Goal: Information Seeking & Learning: Learn about a topic

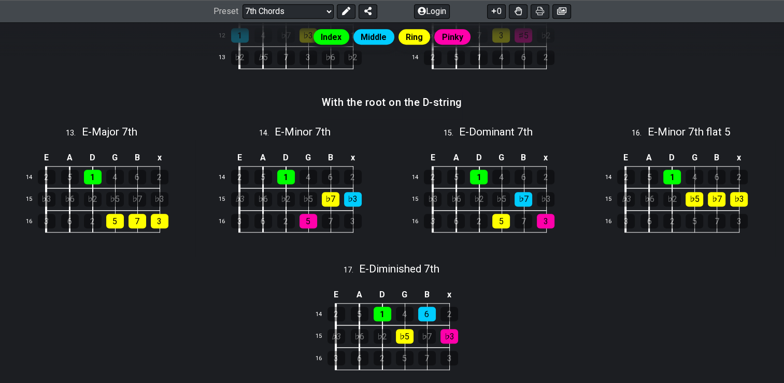
scroll to position [737, 0]
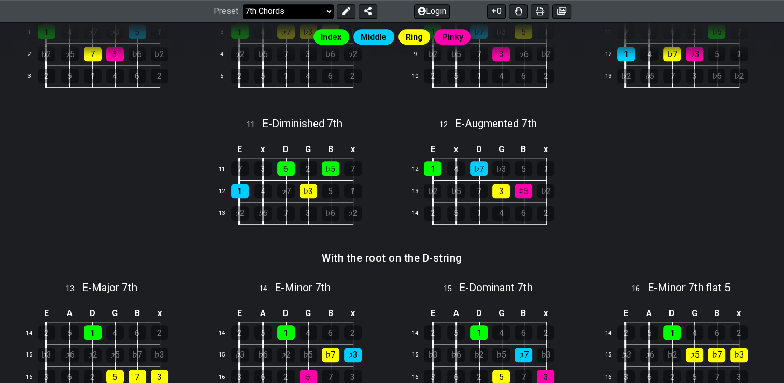
click at [326, 11] on select "Welcome to #fretflip! Initial Preset Custom Preset Minor Pentatonic Major Penta…" at bounding box center [288, 11] width 91 height 15
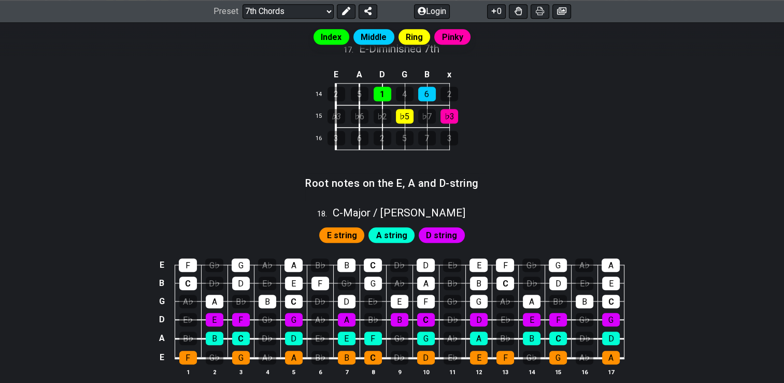
scroll to position [1204, 0]
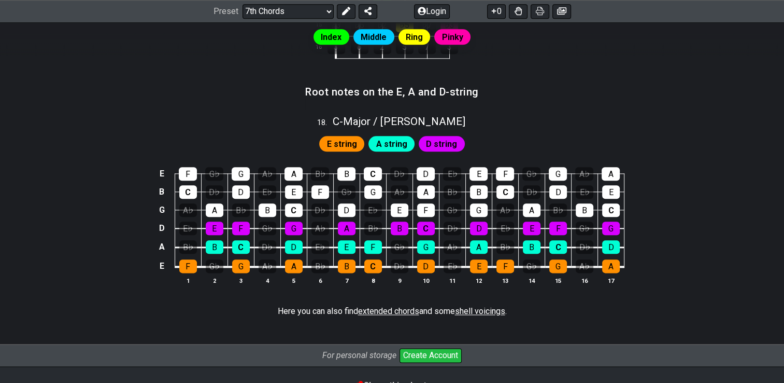
click at [345, 144] on span "E string" at bounding box center [342, 143] width 30 height 15
click at [394, 140] on span "A string" at bounding box center [391, 143] width 31 height 15
click at [440, 142] on span "D string" at bounding box center [441, 143] width 31 height 15
